Goal: Check status: Check status

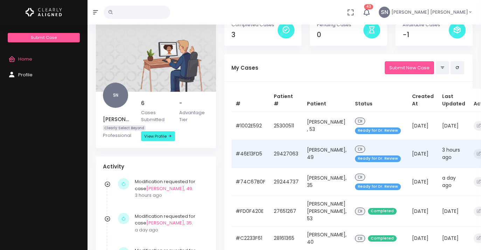
scroll to position [35, 0]
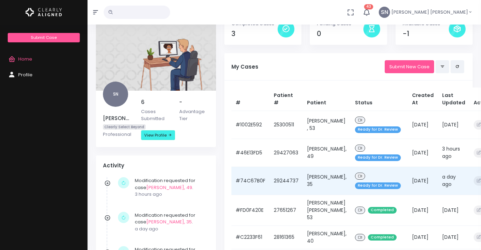
click at [357, 185] on span "Ready for Dr. Review" at bounding box center [378, 185] width 46 height 7
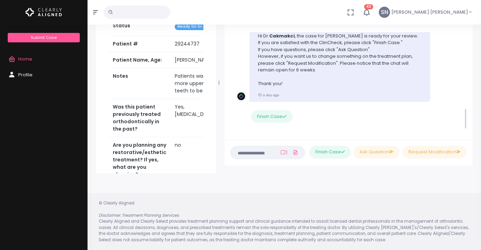
scroll to position [380, 0]
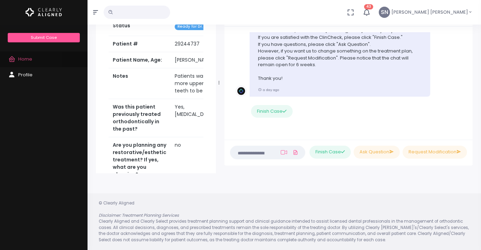
click at [24, 59] on span "Home" at bounding box center [25, 59] width 14 height 7
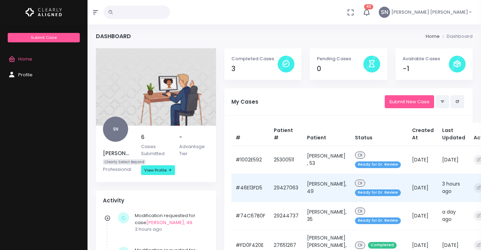
click at [363, 191] on span "Ready for Dr. Review" at bounding box center [378, 192] width 46 height 7
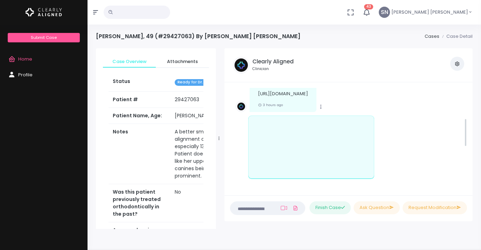
scroll to position [106, 0]
click at [19, 59] on span "Home" at bounding box center [25, 59] width 14 height 7
